Goal: Find specific page/section: Find specific page/section

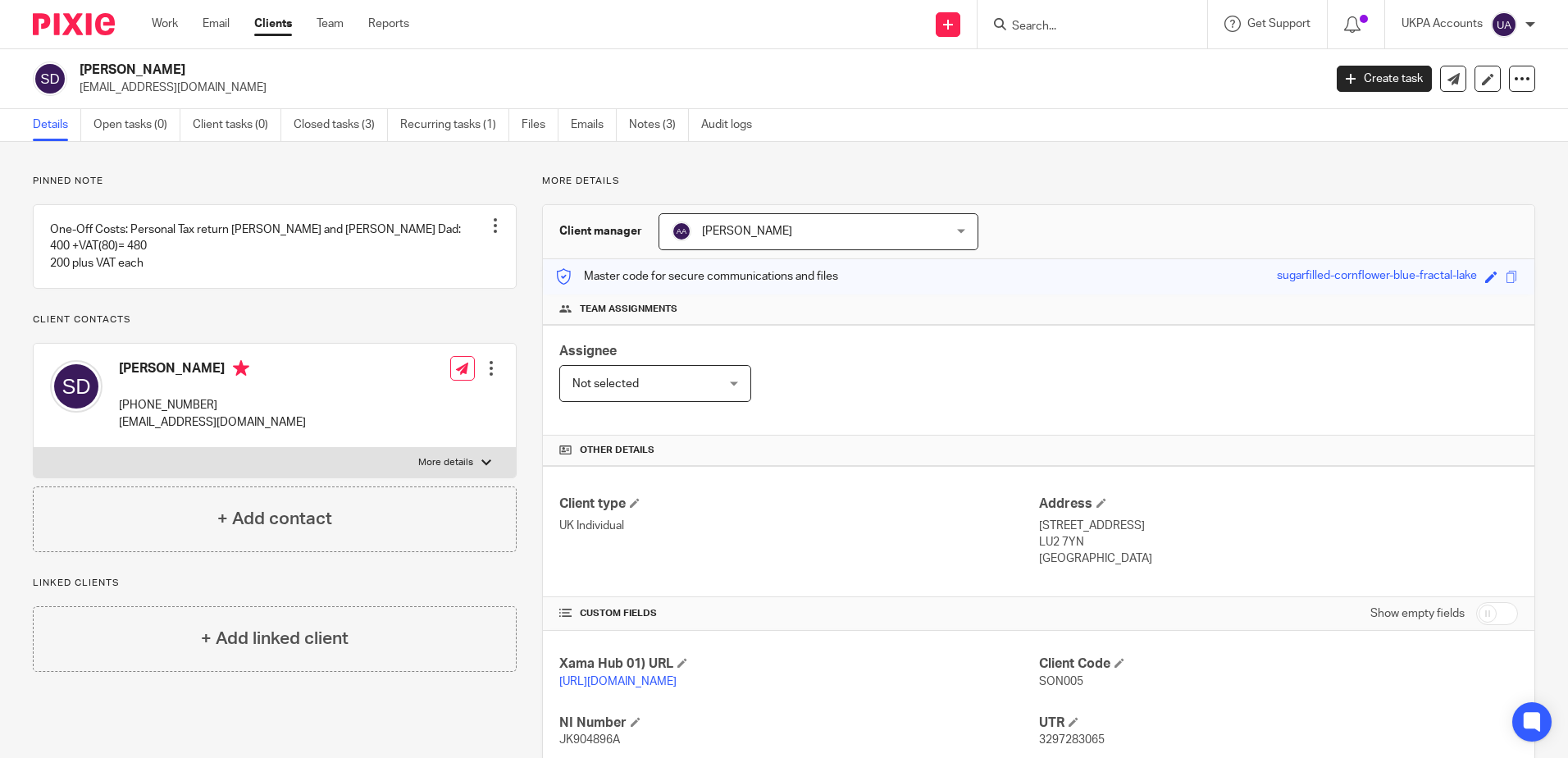
click at [1065, 20] on input "Search" at bounding box center [1084, 27] width 147 height 15
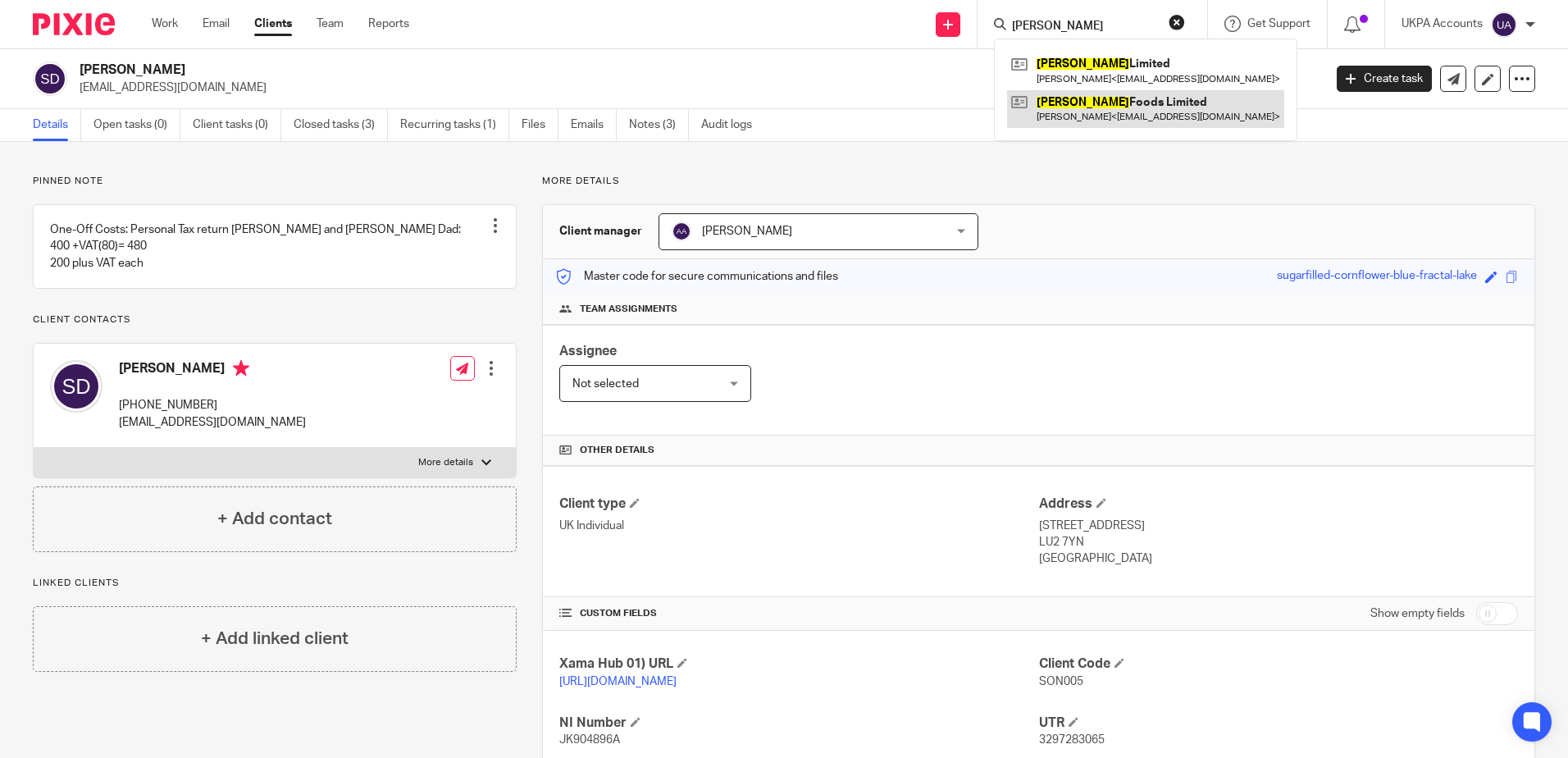
type input "sattwik"
click at [1073, 105] on link at bounding box center [1146, 109] width 278 height 38
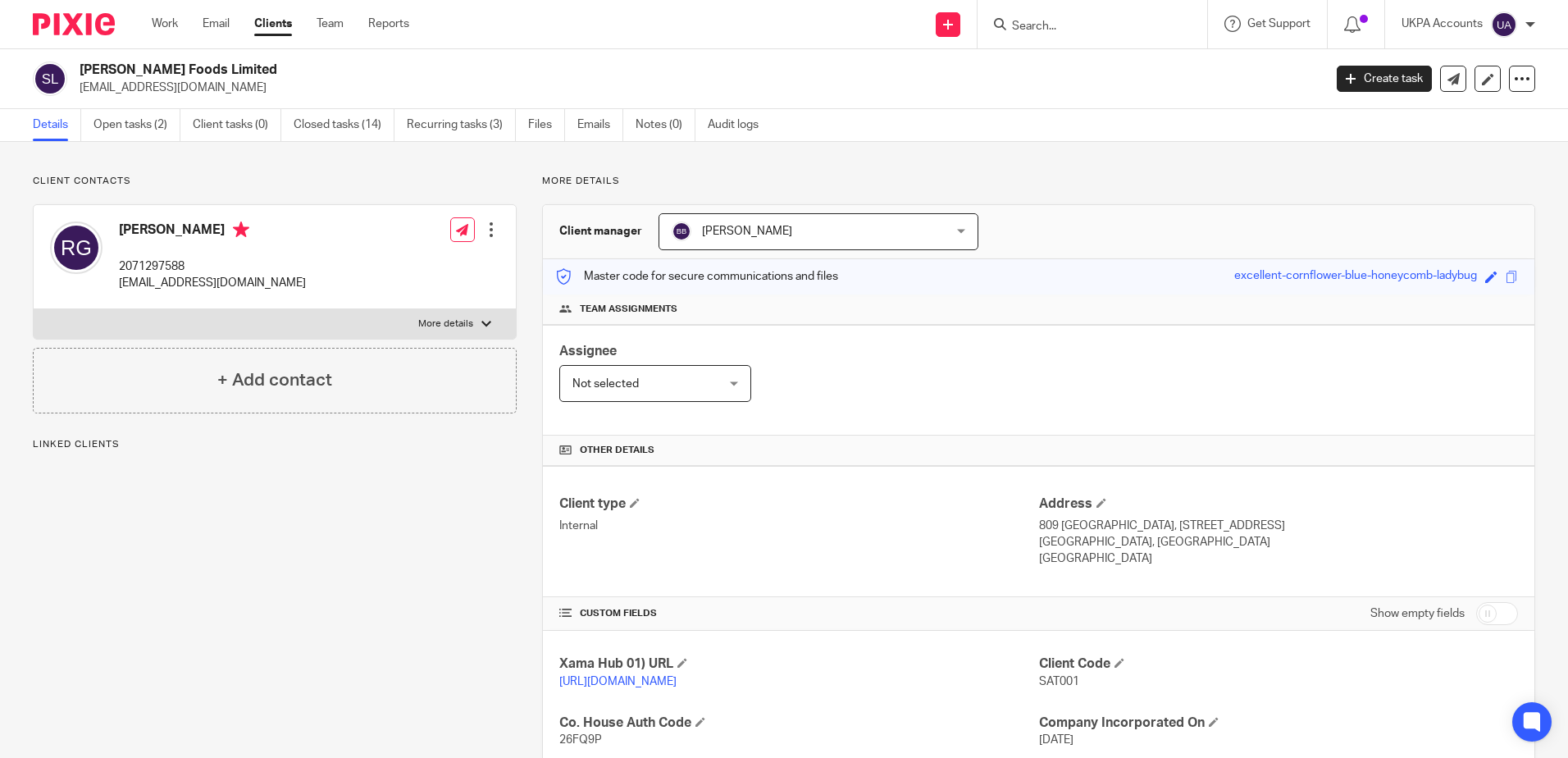
drag, startPoint x: 144, startPoint y: 127, endPoint x: 182, endPoint y: 165, distance: 53.7
click at [145, 127] on link "Open tasks (2)" at bounding box center [136, 125] width 87 height 32
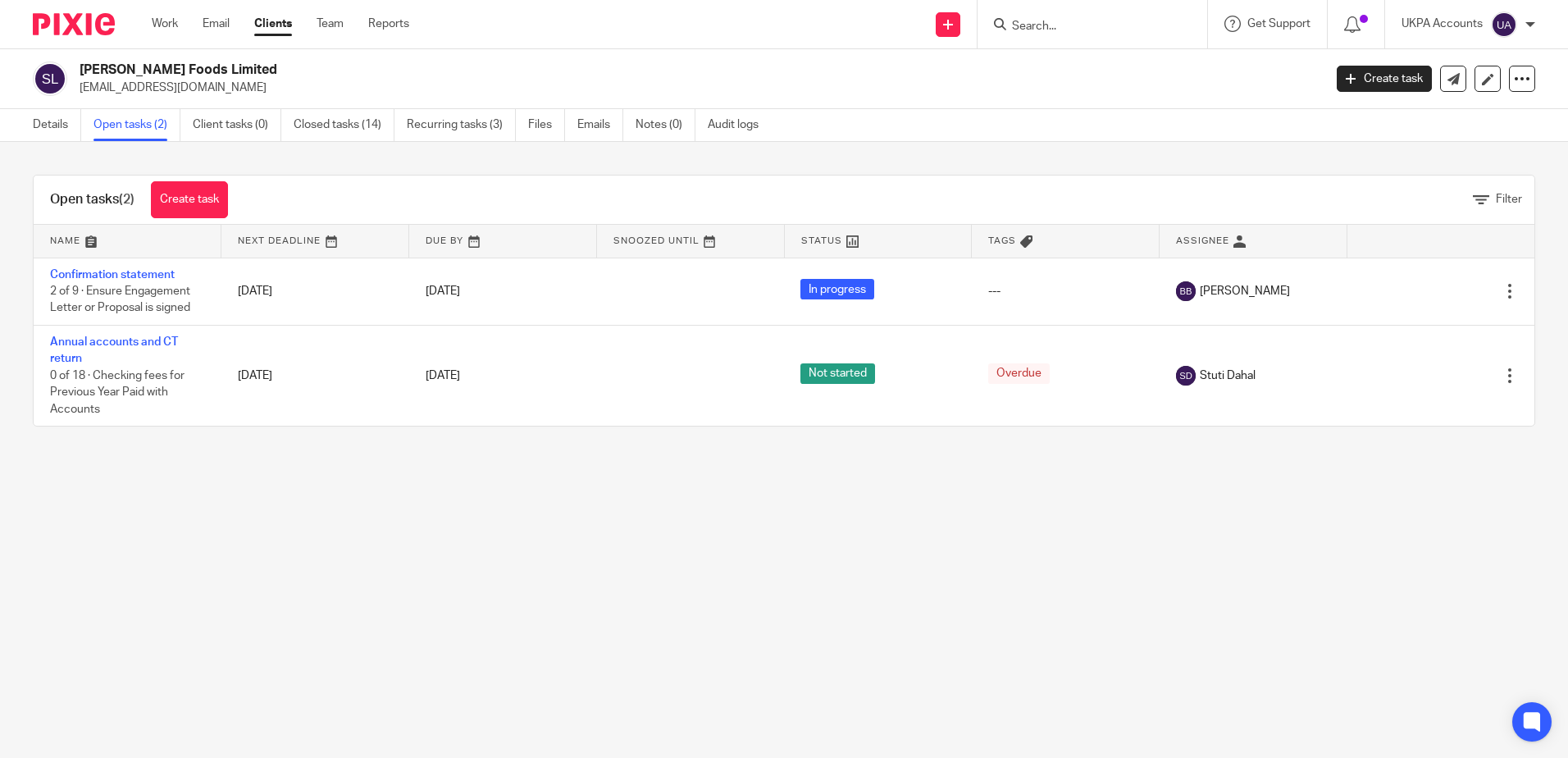
click at [504, 589] on main "Sattwik Foods Limited rajugajurel@aol.com Create task Update from Companies Hou…" at bounding box center [784, 379] width 1568 height 758
click at [587, 612] on main "Sattwik Foods Limited rajugajurel@aol.com Create task Update from Companies Hou…" at bounding box center [784, 379] width 1568 height 758
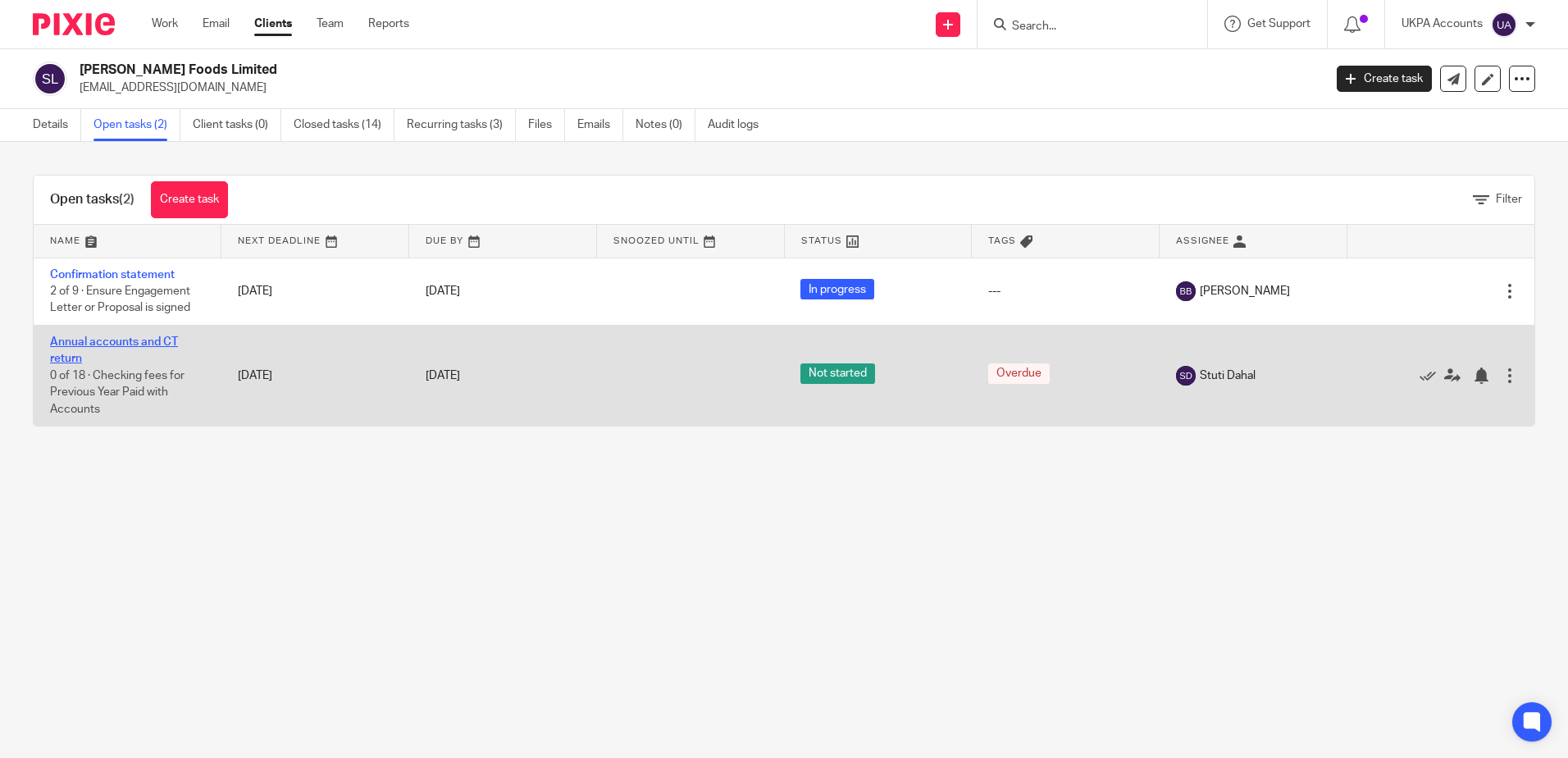
click at [114, 343] on link "Annual accounts and CT return" at bounding box center [114, 350] width 128 height 28
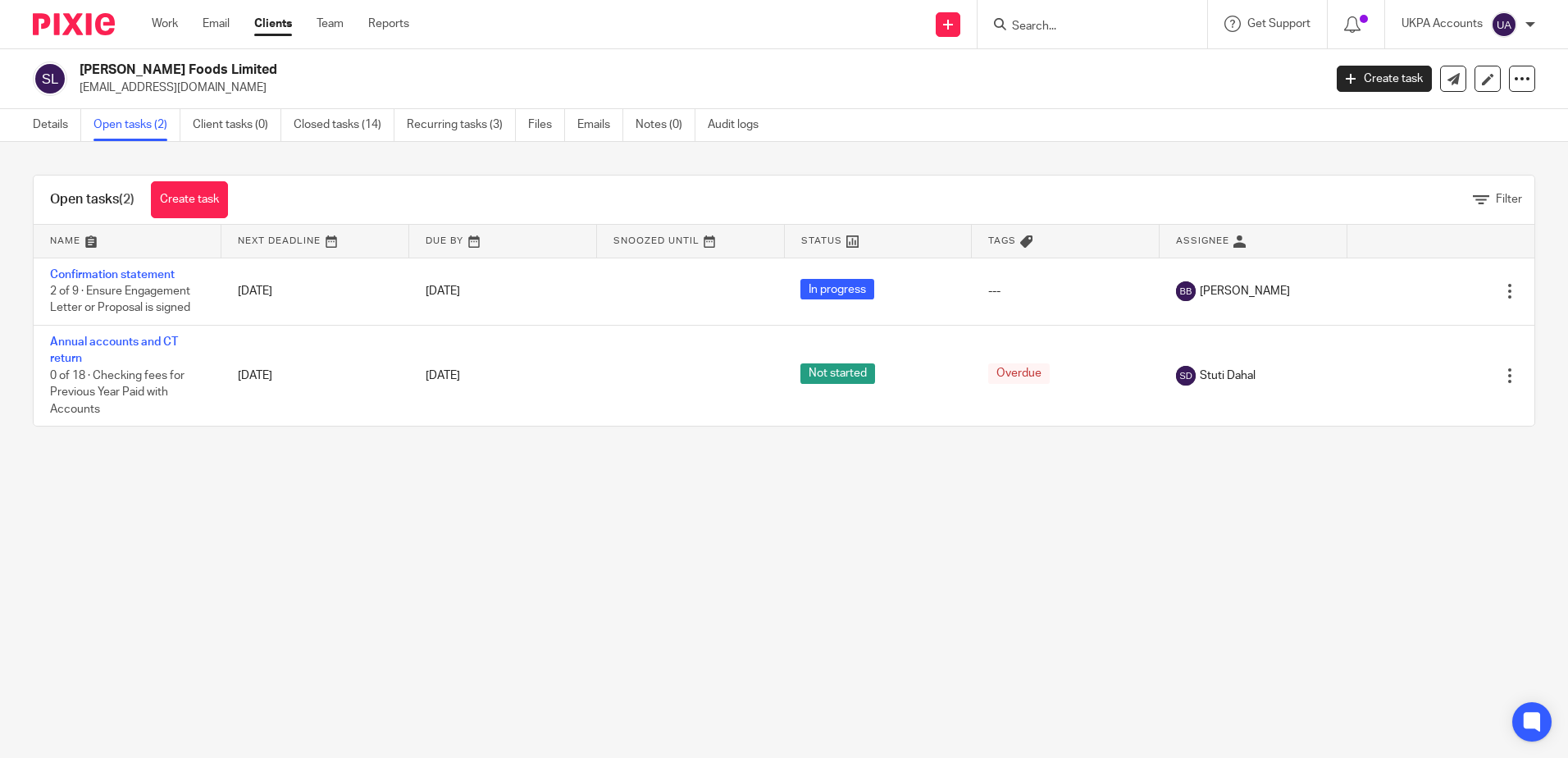
click at [367, 528] on main "Sattwik Foods Limited rajugajurel@aol.com Create task Update from Companies Hou…" at bounding box center [784, 379] width 1568 height 758
click at [372, 634] on main "Sattwik Foods Limited rajugajurel@aol.com Create task Update from Companies Hou…" at bounding box center [784, 379] width 1568 height 758
click at [60, 120] on link "Details" at bounding box center [57, 125] width 48 height 32
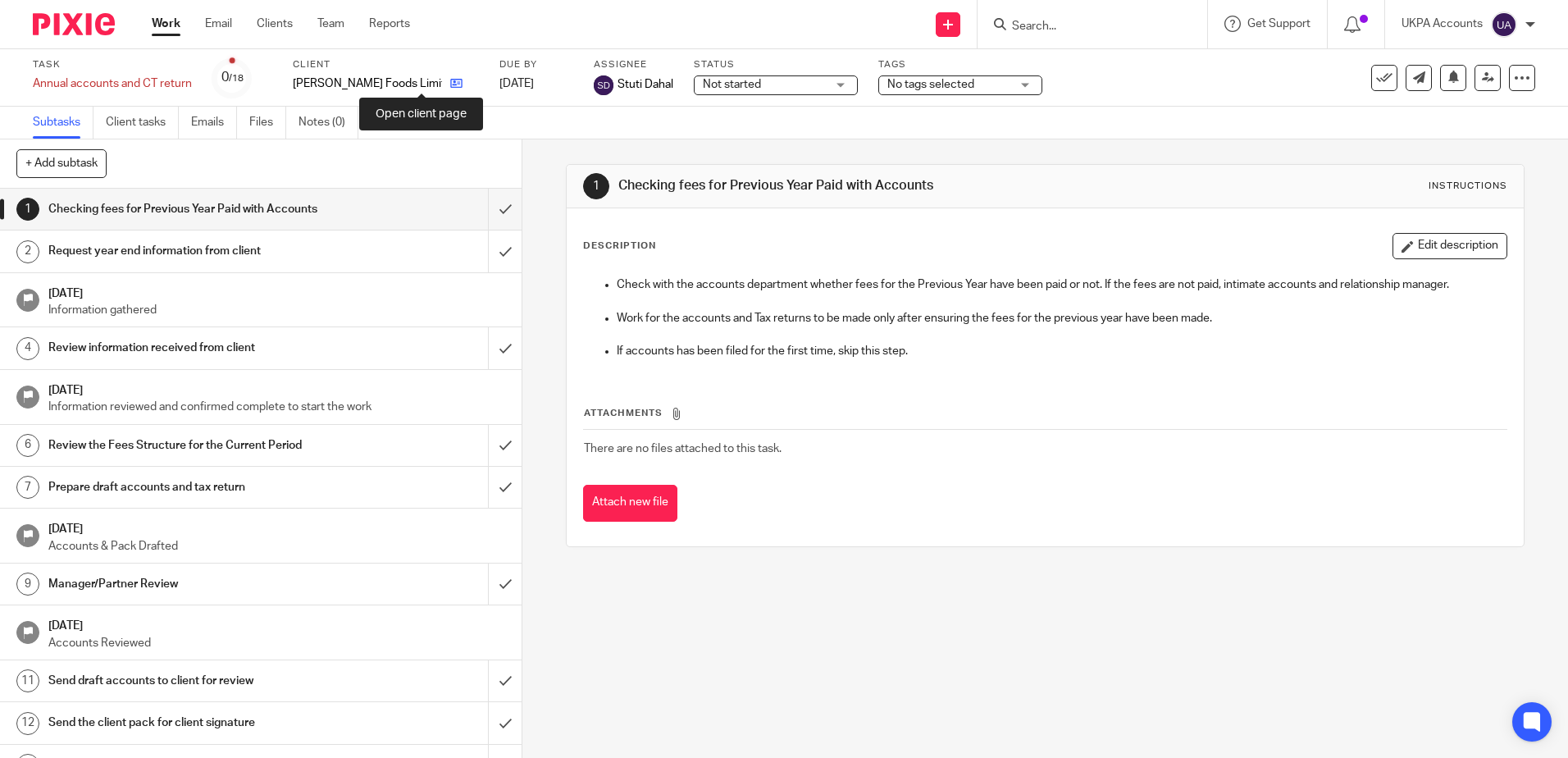
click at [450, 83] on icon at bounding box center [456, 83] width 12 height 12
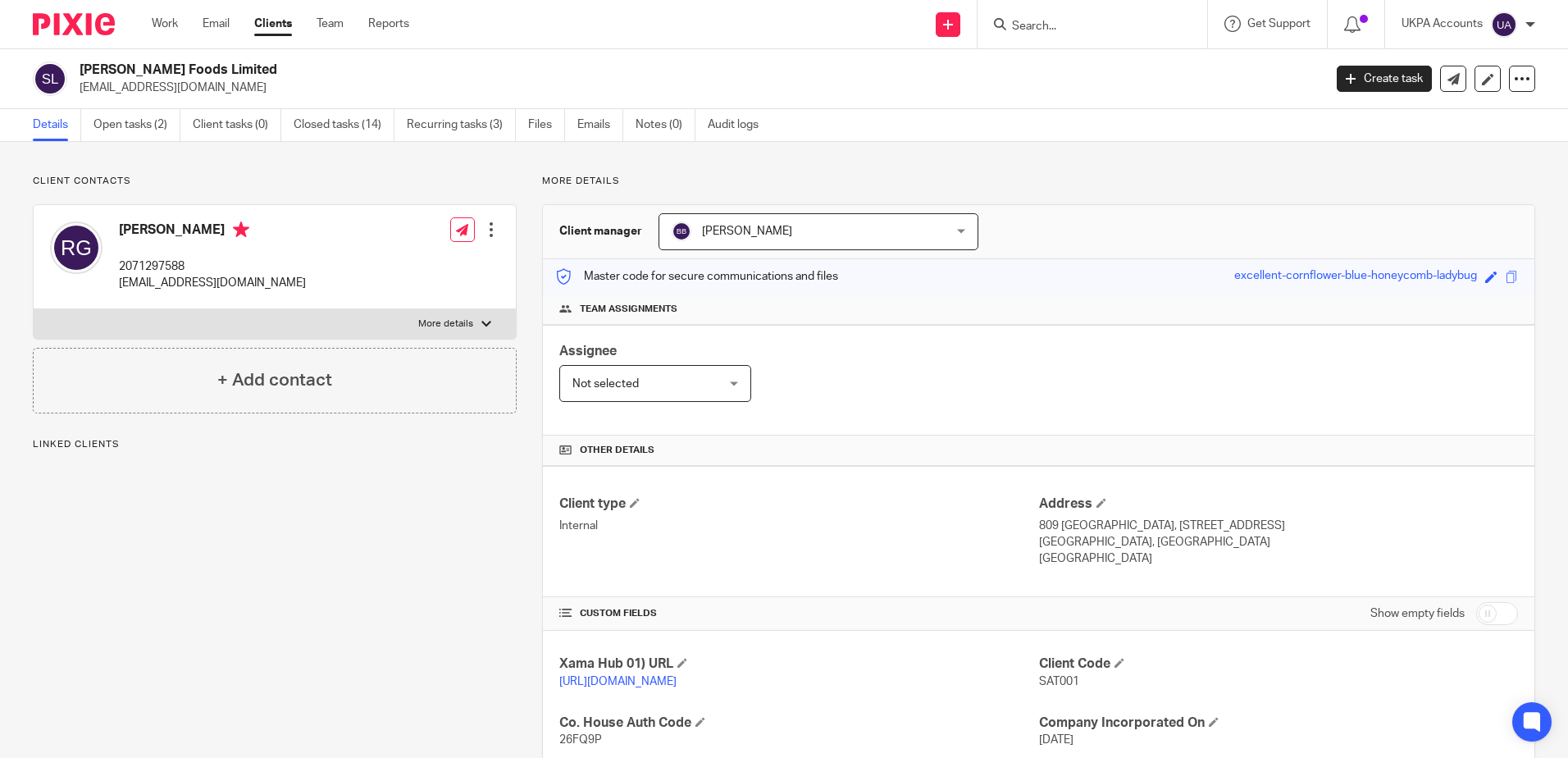
scroll to position [360, 0]
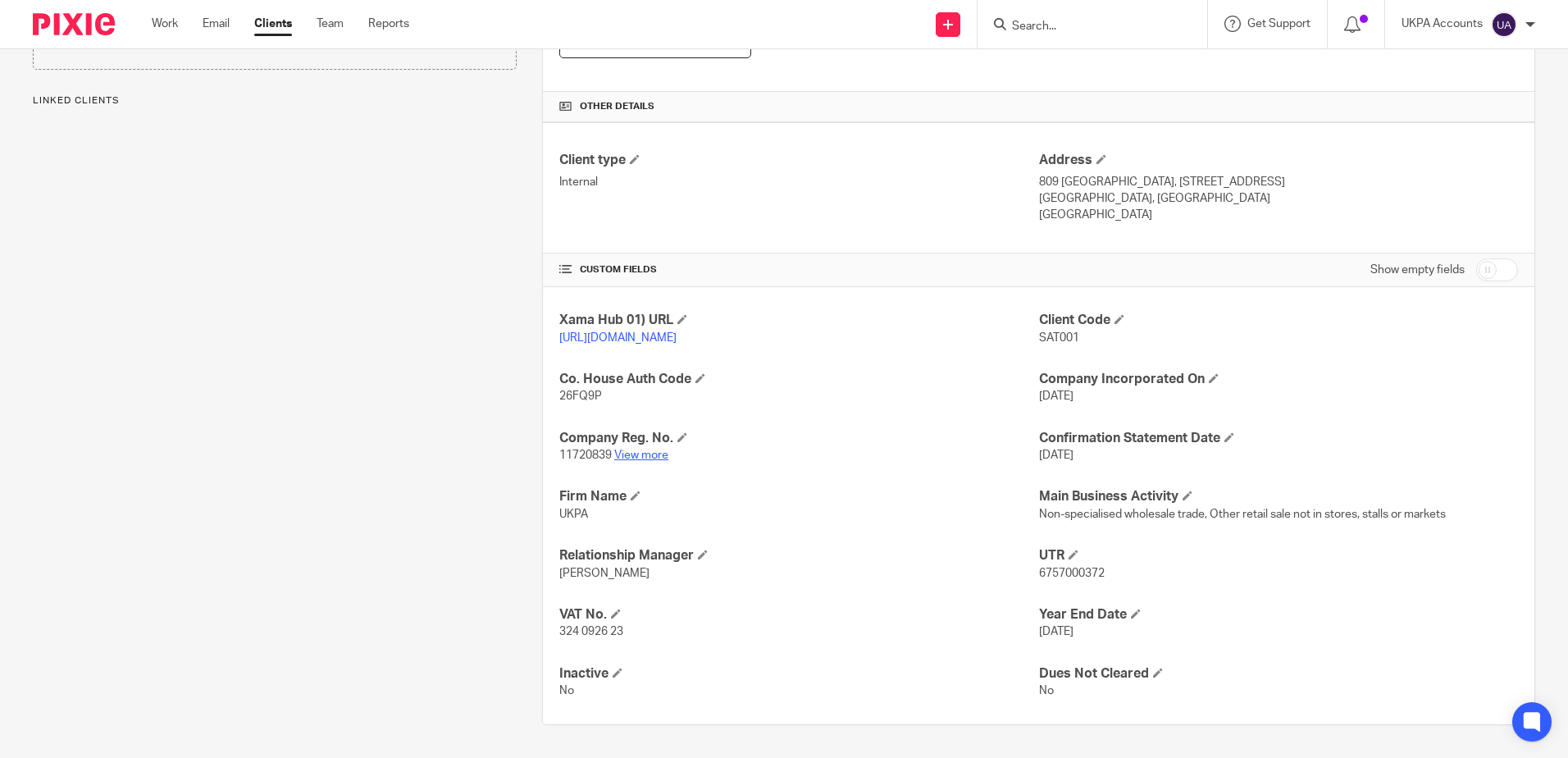
click at [648, 451] on link "View more" at bounding box center [641, 454] width 54 height 11
drag, startPoint x: 315, startPoint y: 433, endPoint x: 325, endPoint y: 438, distance: 11.2
click at [316, 433] on div "Client contacts Raju Gajurel 2071297588 rajugajurel@aol.com Edit contact Create…" at bounding box center [262, 278] width 510 height 894
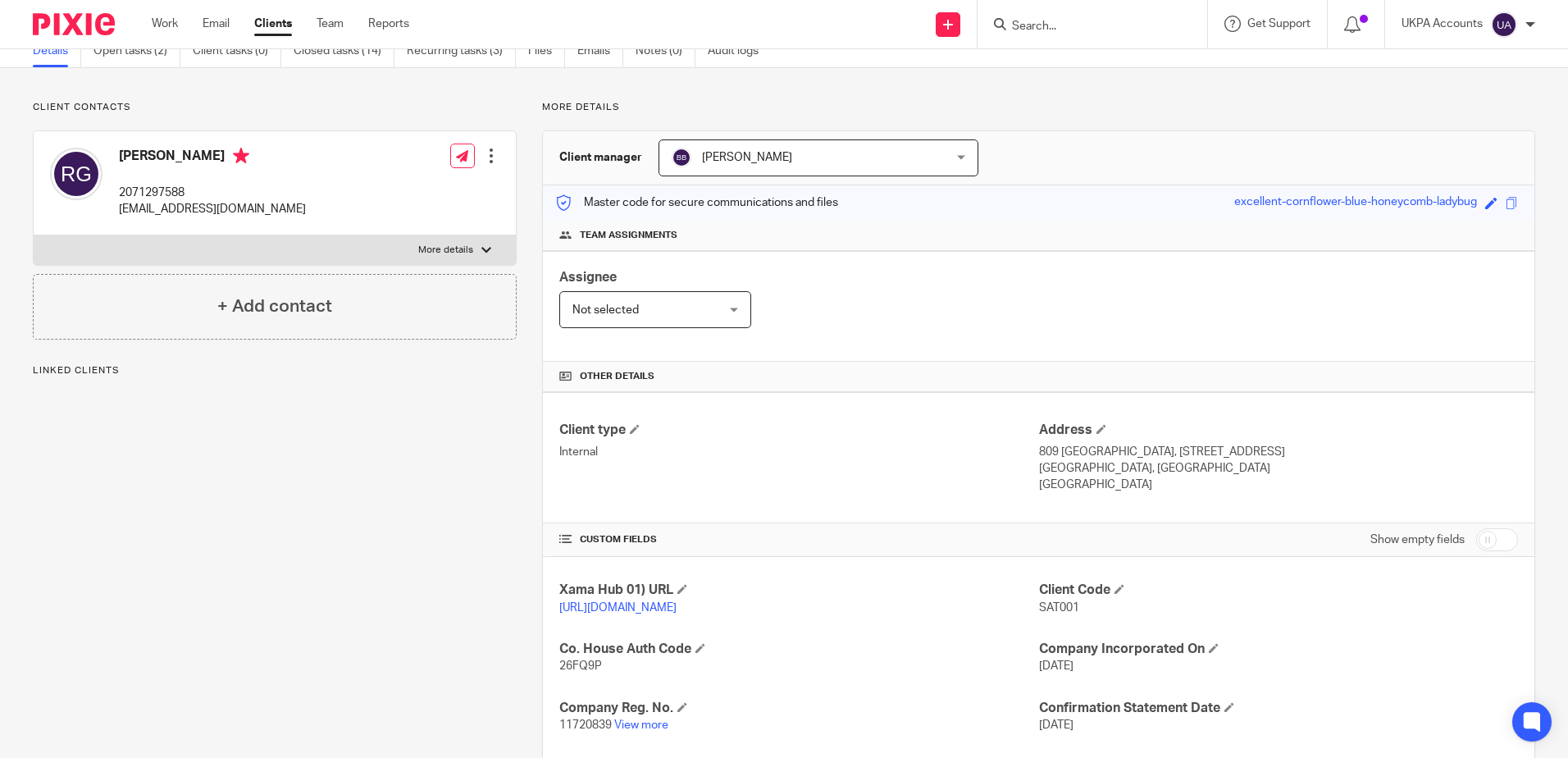
scroll to position [0, 0]
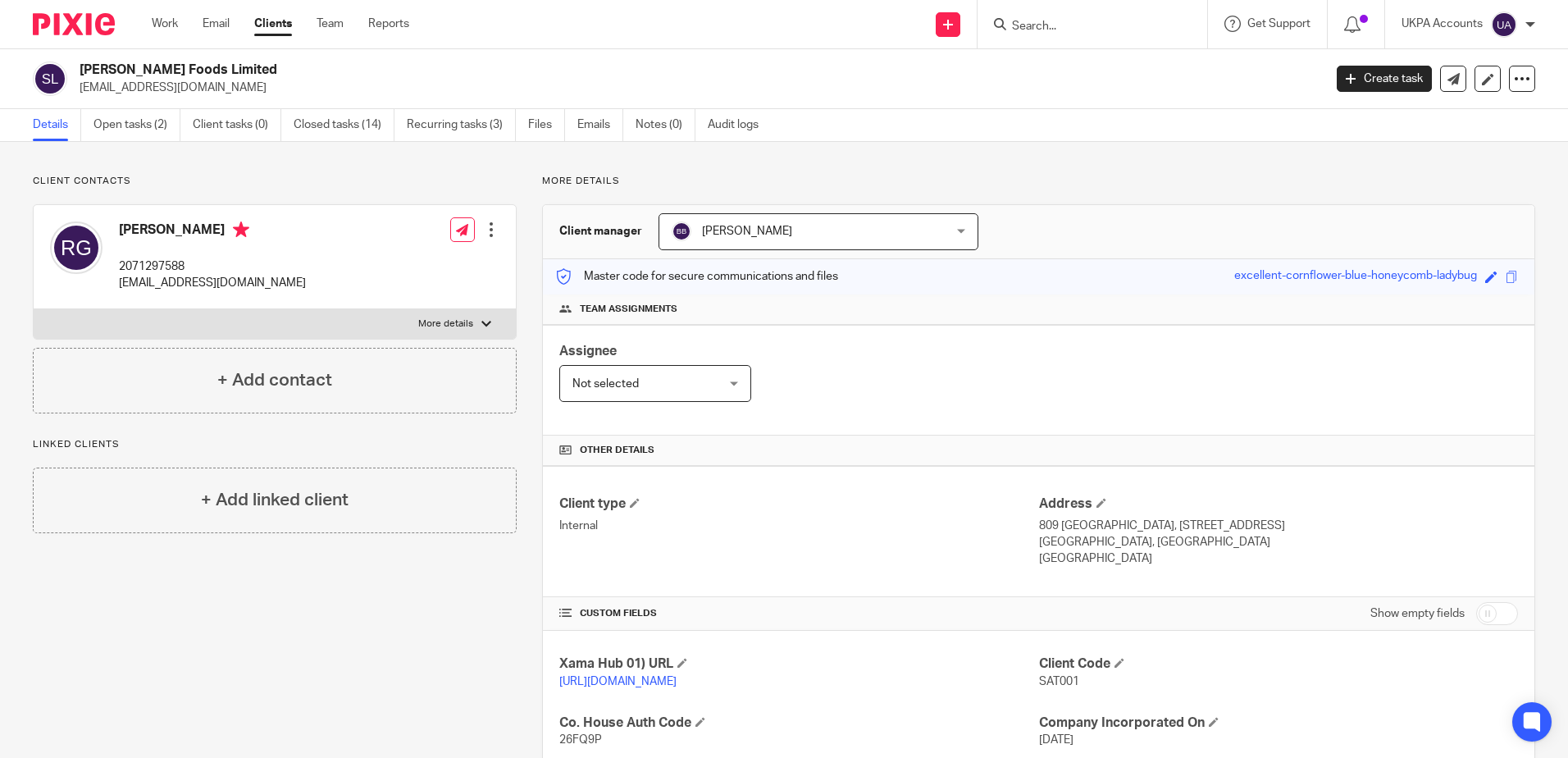
click at [238, 620] on div "Client contacts Raju Gajurel 2071297588 rajugajurel@aol.com Edit contact Create…" at bounding box center [262, 622] width 510 height 894
click at [327, 494] on div "Client contacts [PERSON_NAME] 2071297588 [EMAIL_ADDRESS][DOMAIN_NAME] Edit cont…" at bounding box center [262, 622] width 510 height 894
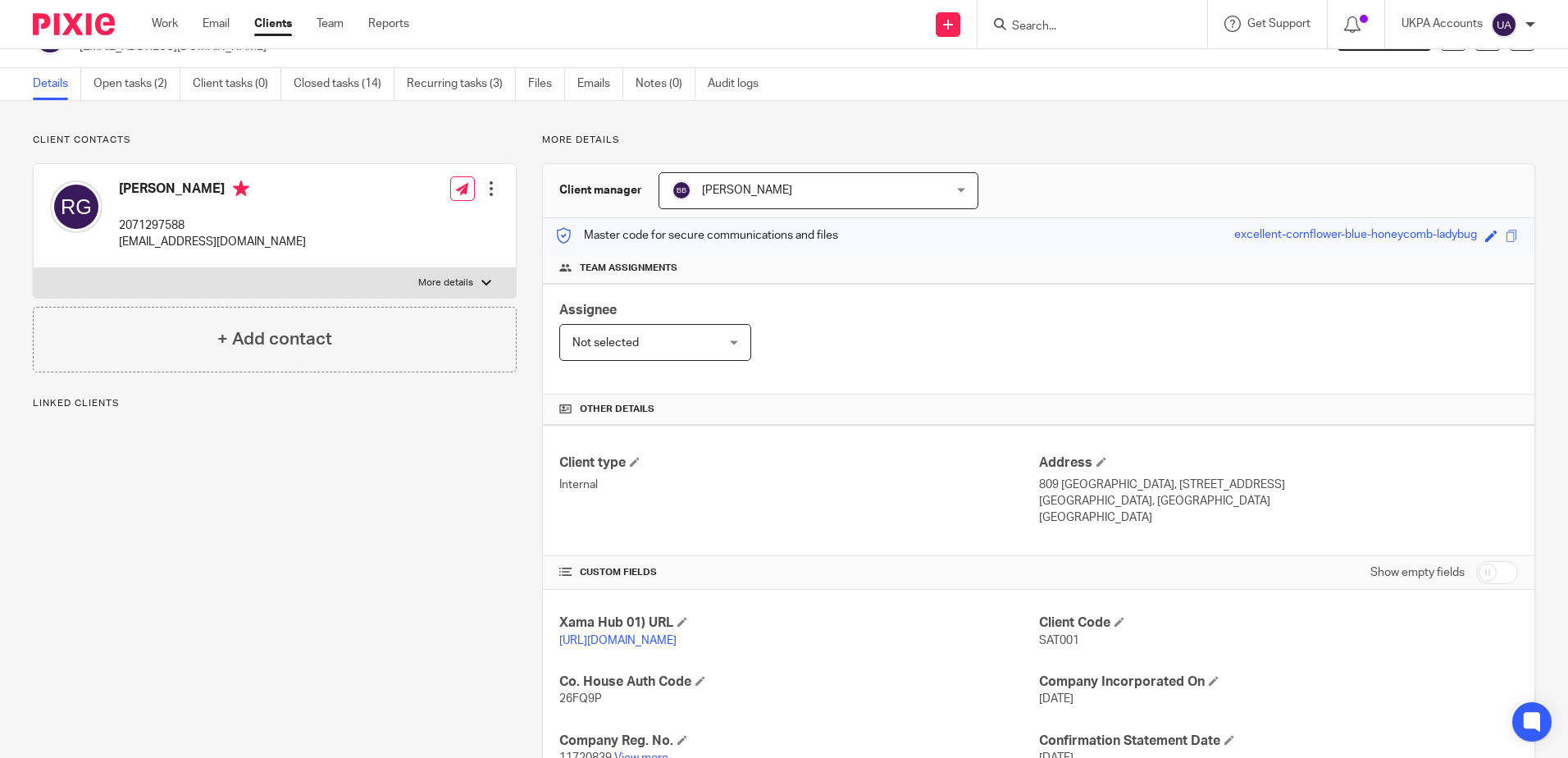
scroll to position [360, 0]
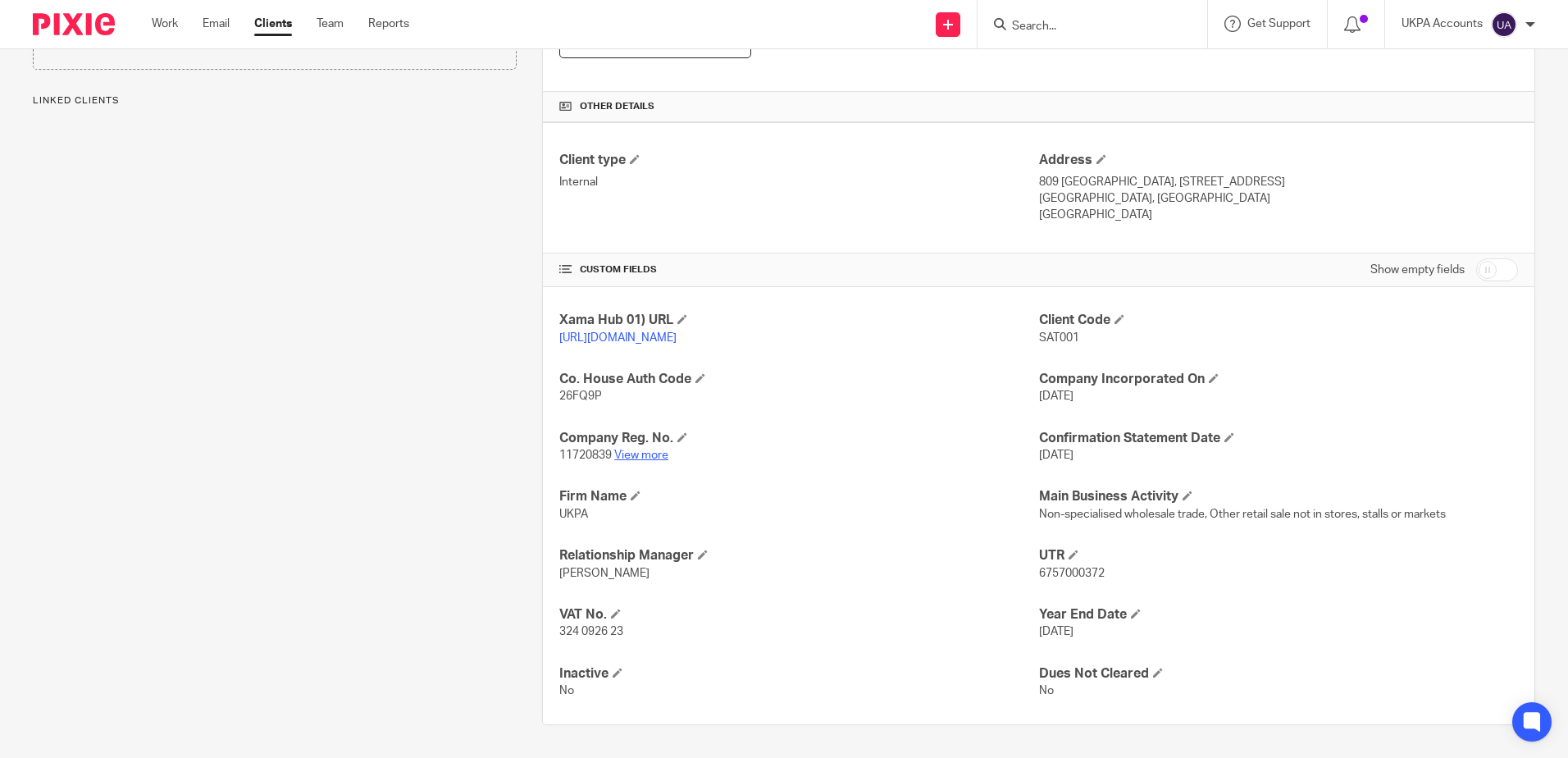
click at [643, 461] on link "View more" at bounding box center [641, 454] width 54 height 11
click at [66, 354] on div "Client contacts [PERSON_NAME] 2071297588 [EMAIL_ADDRESS][DOMAIN_NAME] Edit cont…" at bounding box center [262, 278] width 510 height 894
